Goal: Task Accomplishment & Management: Manage account settings

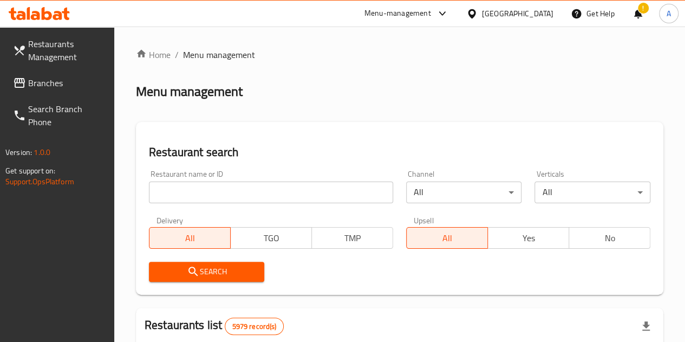
click at [218, 190] on input "search" at bounding box center [271, 193] width 244 height 22
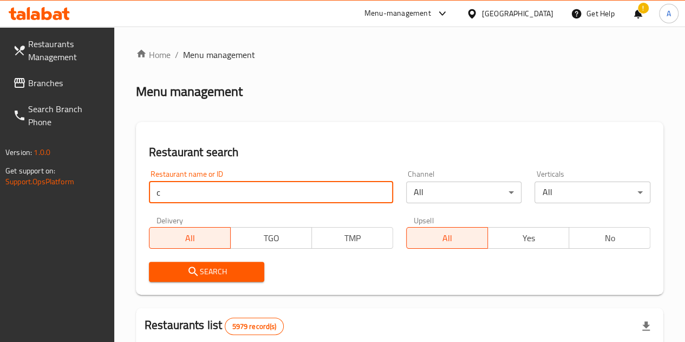
type input "[US_STATE] pets"
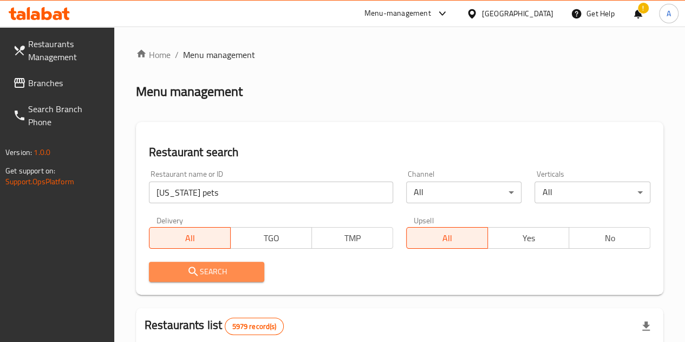
click at [190, 268] on icon "submit" at bounding box center [193, 271] width 13 height 13
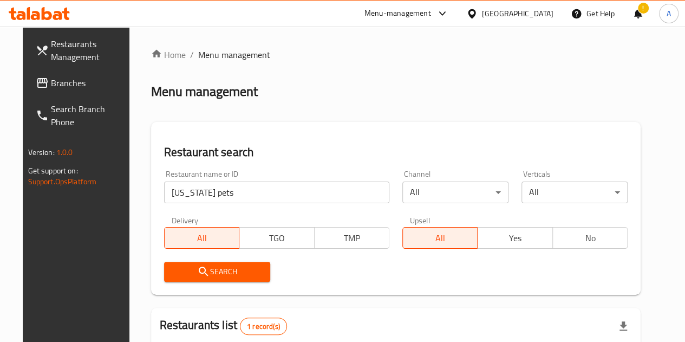
scroll to position [132, 0]
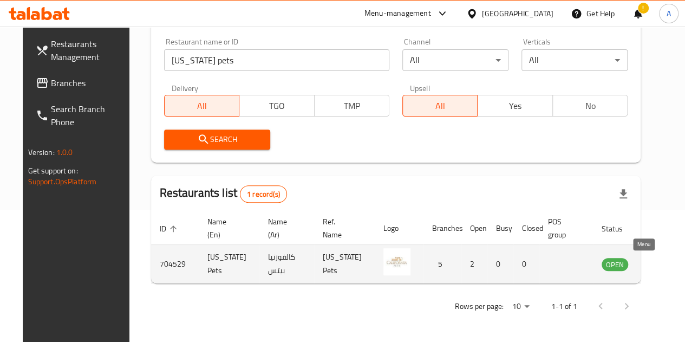
click at [659, 267] on icon "enhanced table" at bounding box center [665, 264] width 12 height 9
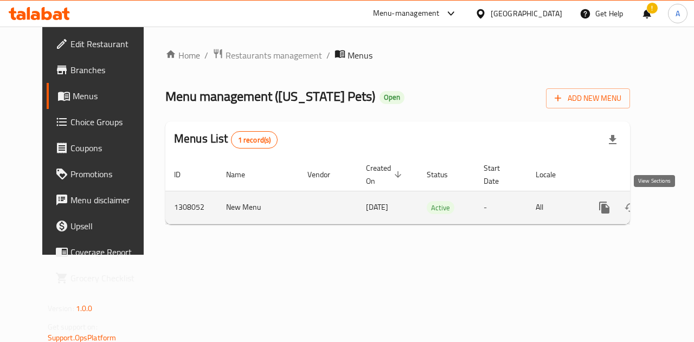
click at [676, 205] on icon "enhanced table" at bounding box center [682, 207] width 13 height 13
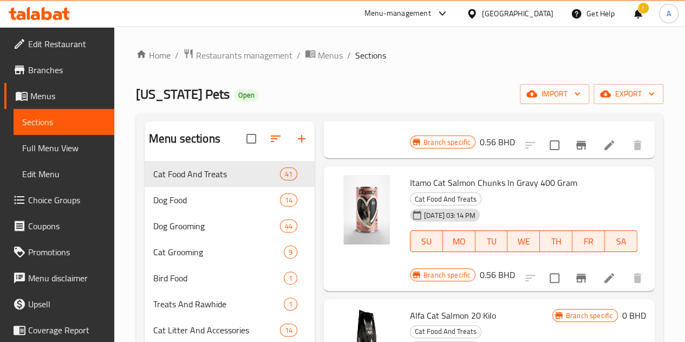
scroll to position [1048, 0]
click at [625, 307] on h6 "0 BHD" at bounding box center [635, 314] width 24 height 15
type input "22.26"
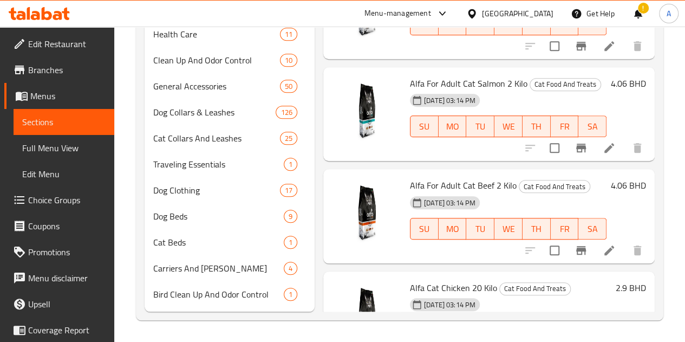
scroll to position [139, 0]
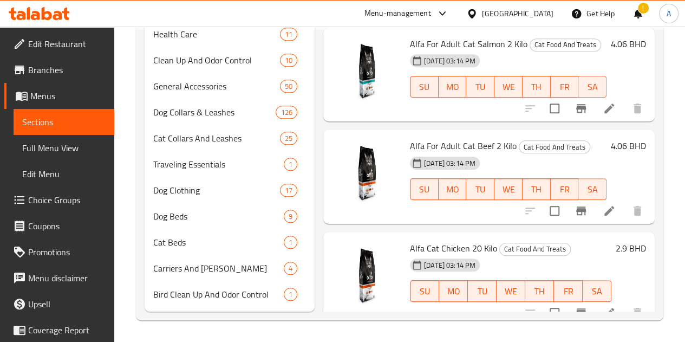
click at [621, 241] on h6 "2.9 BHD" at bounding box center [631, 248] width 30 height 15
click at [468, 318] on input "2.9" at bounding box center [493, 329] width 104 height 22
type input "22.26"
click at [571, 317] on button "ok" at bounding box center [583, 329] width 24 height 24
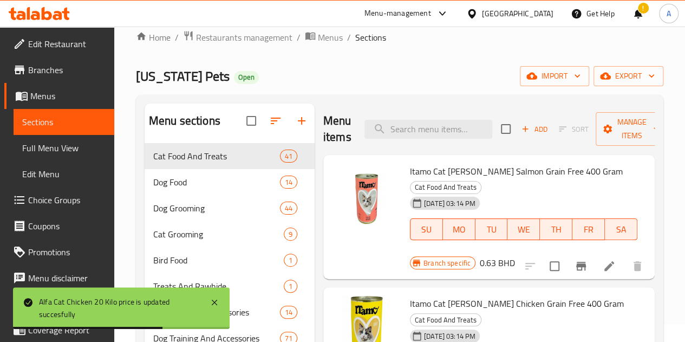
scroll to position [0, 0]
